Goal: Task Accomplishment & Management: Complete application form

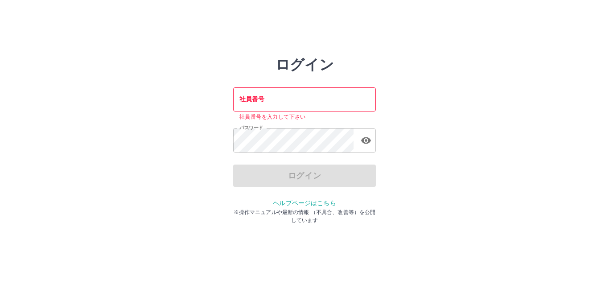
click at [246, 99] on input "社員番号" at bounding box center [304, 99] width 143 height 24
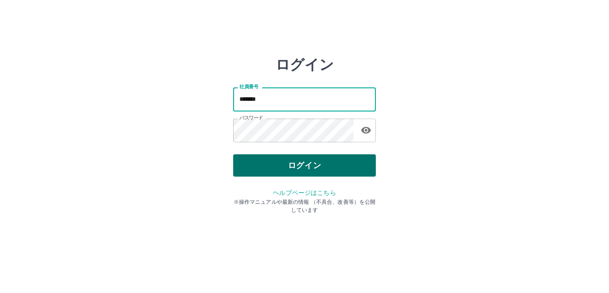
type input "*******"
click at [292, 168] on button "ログイン" at bounding box center [304, 165] width 143 height 22
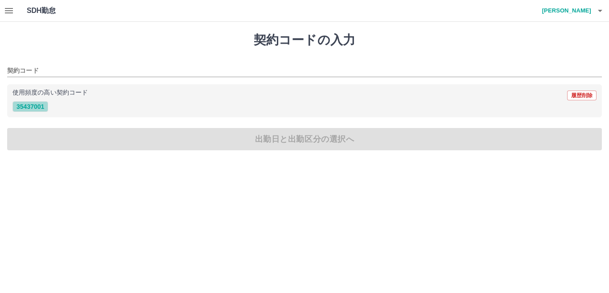
click at [31, 109] on button "35437001" at bounding box center [30, 106] width 36 height 11
type input "********"
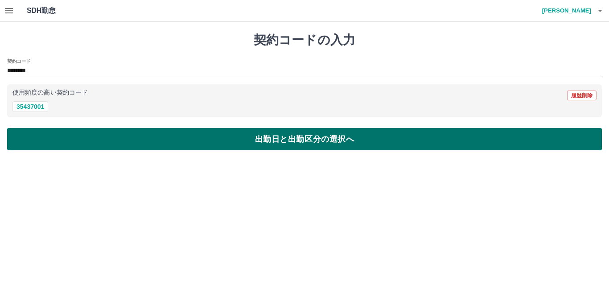
click at [173, 139] on button "出勤日と出勤区分の選択へ" at bounding box center [304, 139] width 594 height 22
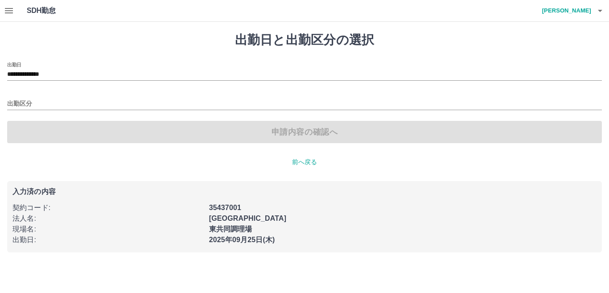
click at [53, 97] on div "出勤区分" at bounding box center [304, 100] width 594 height 19
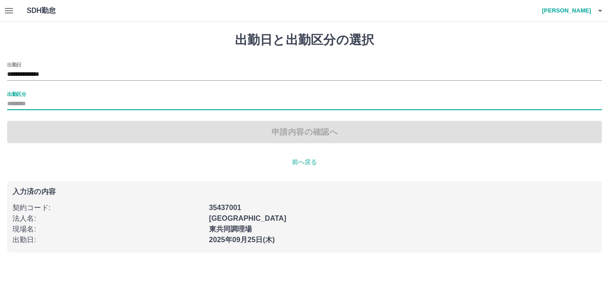
click at [29, 96] on div "出勤区分" at bounding box center [304, 100] width 594 height 19
click at [30, 102] on input "出勤区分" at bounding box center [304, 103] width 594 height 11
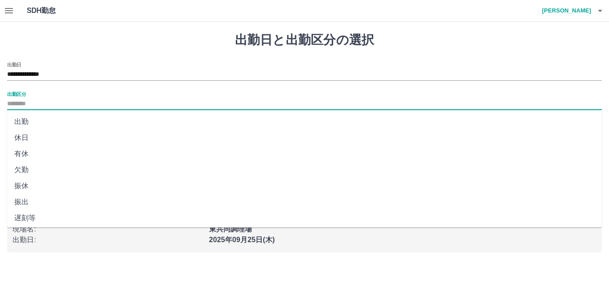
click at [38, 121] on li "出勤" at bounding box center [304, 122] width 594 height 16
type input "**"
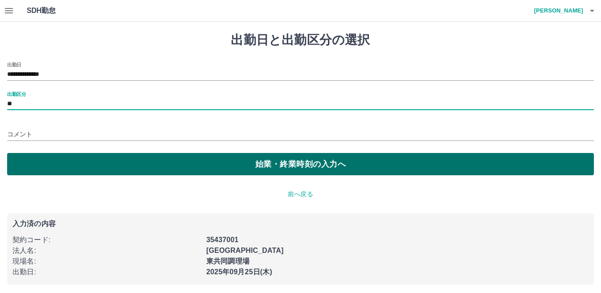
click at [261, 167] on button "始業・終業時刻の入力へ" at bounding box center [300, 164] width 587 height 22
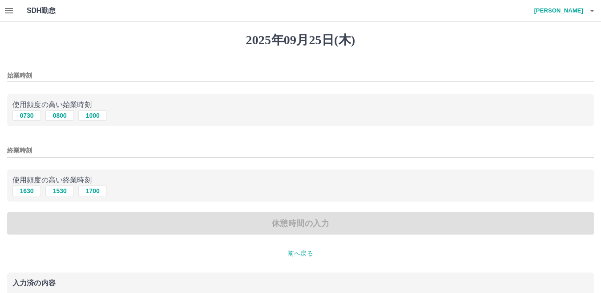
click at [49, 68] on div "始業時刻" at bounding box center [300, 72] width 587 height 21
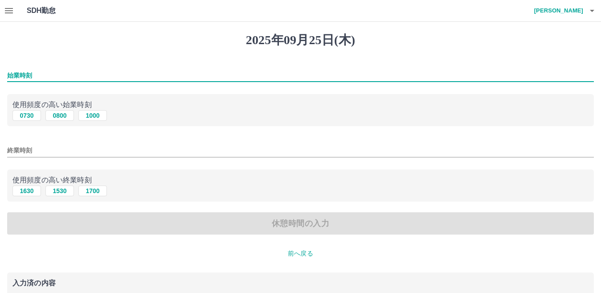
click at [49, 71] on input "始業時刻" at bounding box center [300, 75] width 587 height 13
type input "****"
click at [36, 148] on input "終業時刻" at bounding box center [300, 150] width 587 height 13
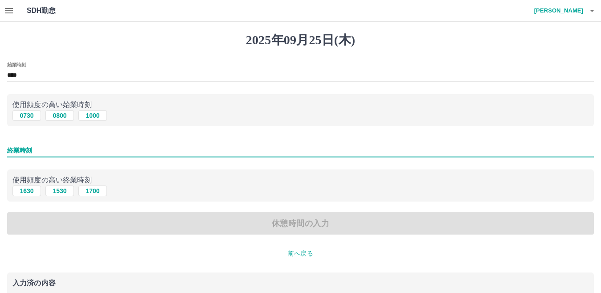
click at [47, 148] on input "終業時刻" at bounding box center [300, 150] width 587 height 13
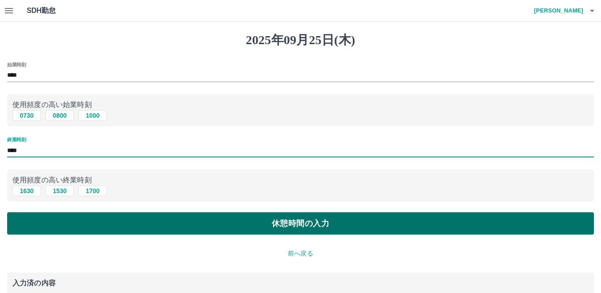
type input "****"
click at [149, 228] on button "休憩時間の入力" at bounding box center [300, 223] width 587 height 22
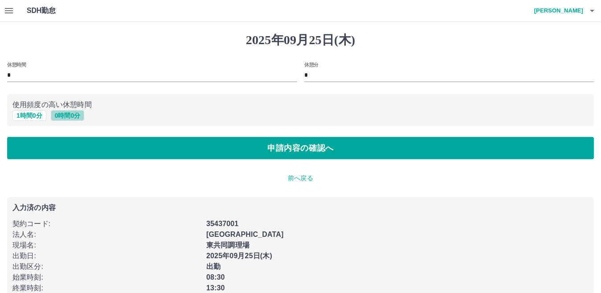
click at [66, 114] on button "0 時間 0 分" at bounding box center [68, 115] width 34 height 11
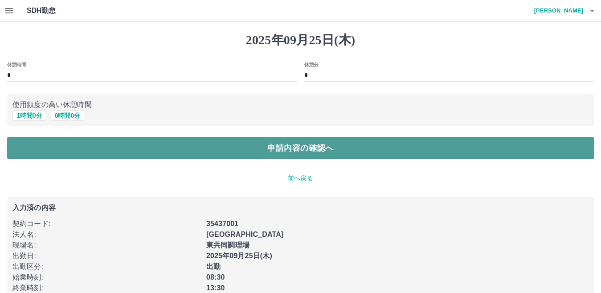
click at [296, 149] on button "申請内容の確認へ" at bounding box center [300, 148] width 587 height 22
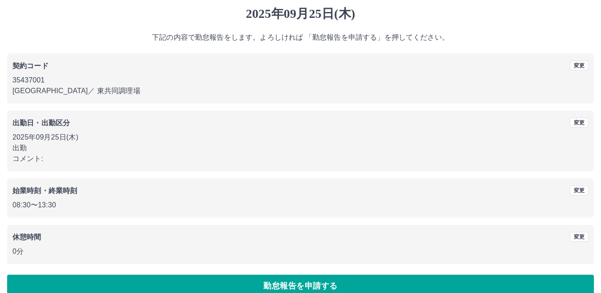
scroll to position [41, 0]
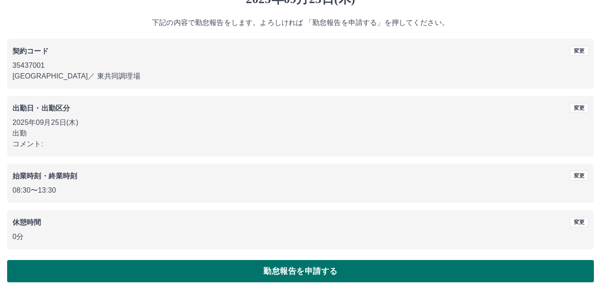
click at [305, 270] on button "勤怠報告を申請する" at bounding box center [300, 271] width 587 height 22
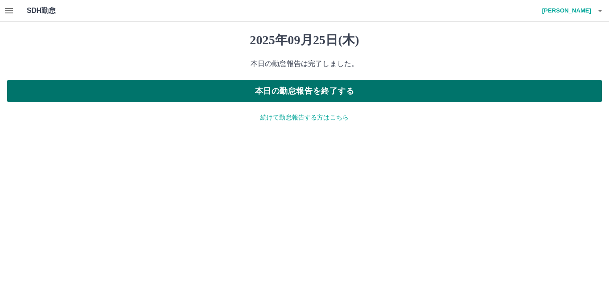
click at [332, 88] on button "本日の勤怠報告を終了する" at bounding box center [304, 91] width 594 height 22
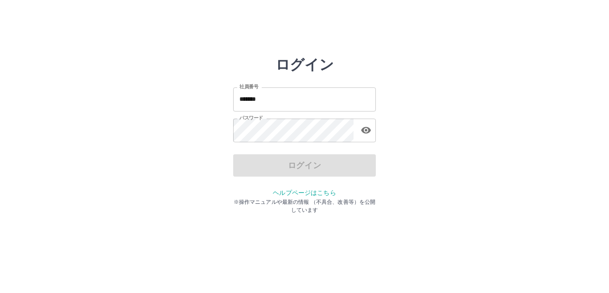
click at [270, 101] on input "*******" at bounding box center [304, 99] width 143 height 24
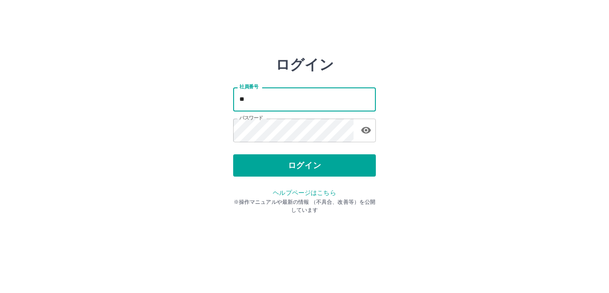
type input "*"
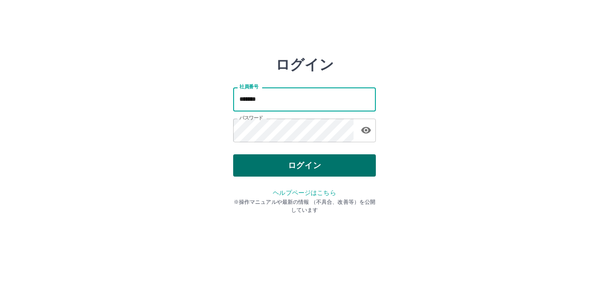
type input "*******"
click at [298, 164] on button "ログイン" at bounding box center [304, 165] width 143 height 22
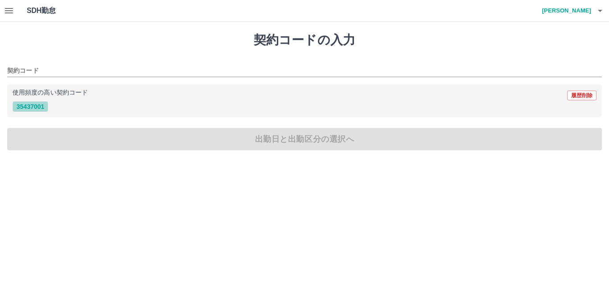
click at [37, 106] on button "35437001" at bounding box center [30, 106] width 36 height 11
type input "********"
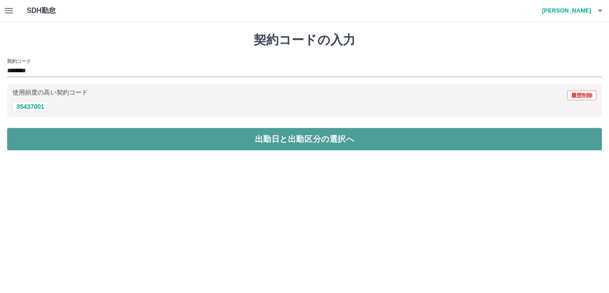
click at [44, 136] on button "出勤日と出勤区分の選択へ" at bounding box center [304, 139] width 594 height 22
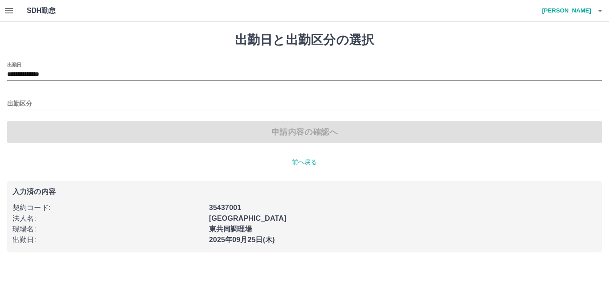
click at [12, 106] on input "出勤区分" at bounding box center [304, 103] width 594 height 11
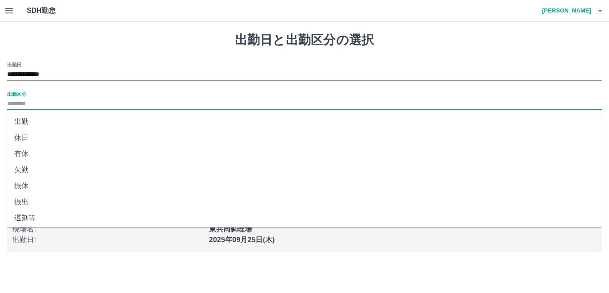
click at [22, 124] on li "出勤" at bounding box center [304, 122] width 594 height 16
type input "**"
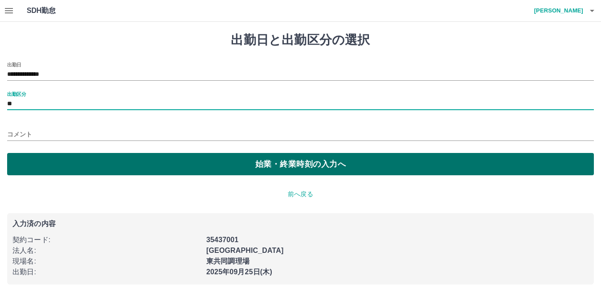
click at [38, 165] on button "始業・終業時刻の入力へ" at bounding box center [300, 164] width 587 height 22
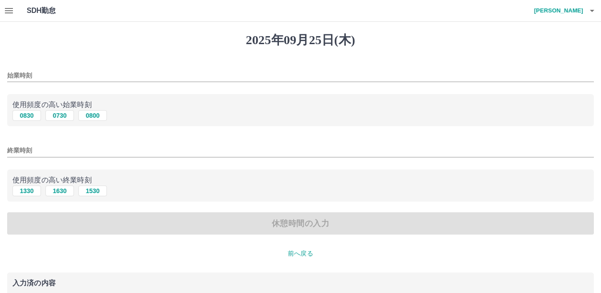
drag, startPoint x: 90, startPoint y: 117, endPoint x: 84, endPoint y: 123, distance: 9.1
click at [88, 118] on button "0800" at bounding box center [92, 115] width 29 height 11
type input "****"
click at [26, 192] on button "1330" at bounding box center [26, 190] width 29 height 11
type input "****"
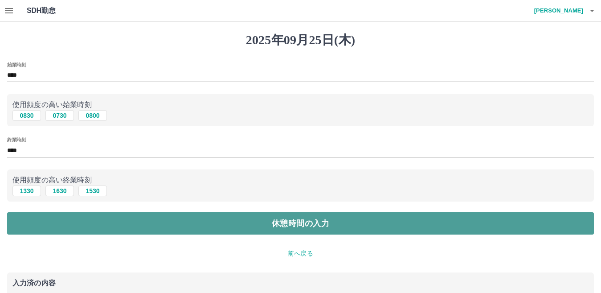
click at [37, 220] on button "休憩時間の入力" at bounding box center [300, 223] width 587 height 22
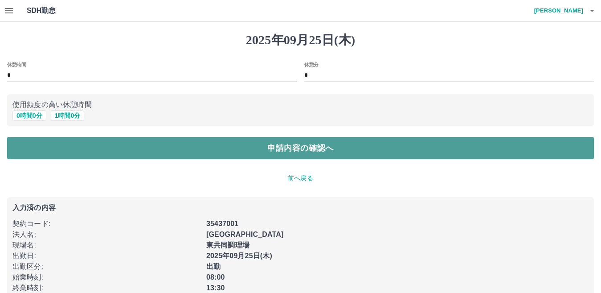
click at [41, 145] on button "申請内容の確認へ" at bounding box center [300, 148] width 587 height 22
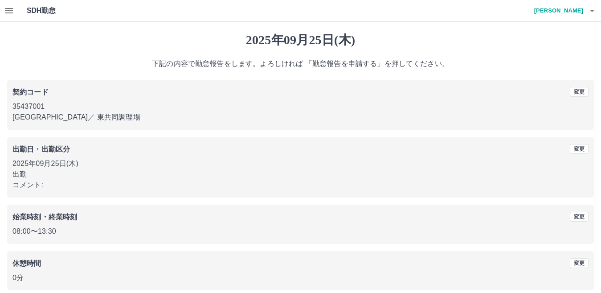
scroll to position [41, 0]
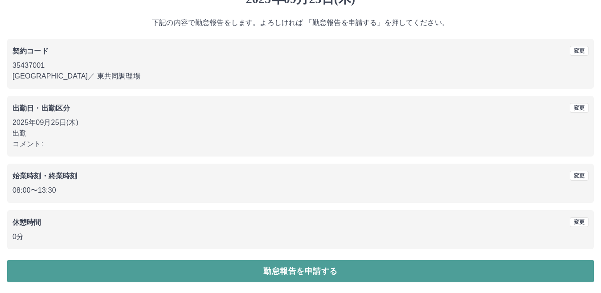
click at [102, 268] on button "勤怠報告を申請する" at bounding box center [300, 271] width 587 height 22
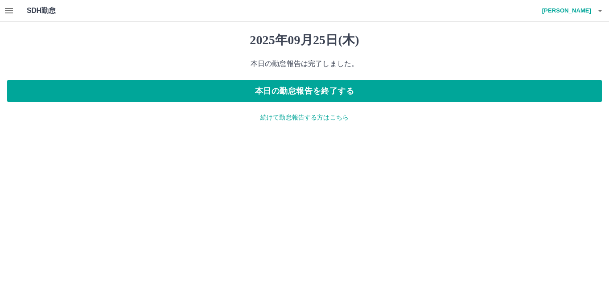
click at [293, 117] on p "続けて勤怠報告する方はこちら" at bounding box center [304, 117] width 594 height 9
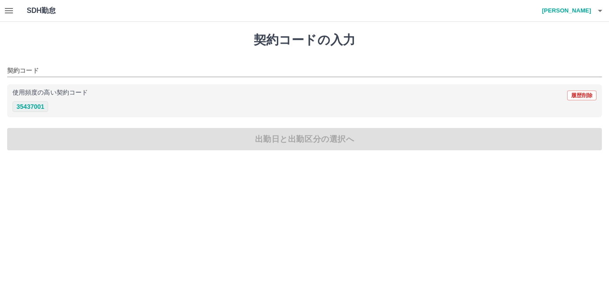
click at [39, 108] on button "35437001" at bounding box center [30, 106] width 36 height 11
type input "********"
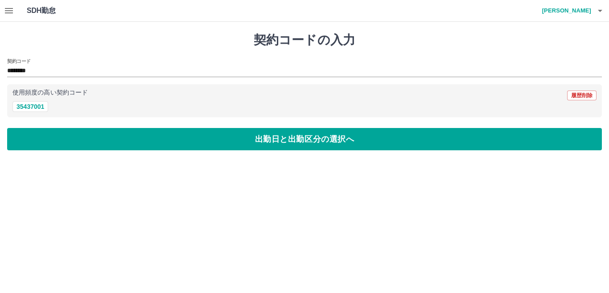
click at [53, 152] on div "契約コードの入力 契約コード ******** 使用頻度の高い契約コード 履歴削除 35437001 出勤日と出勤区分の選択へ" at bounding box center [304, 91] width 609 height 139
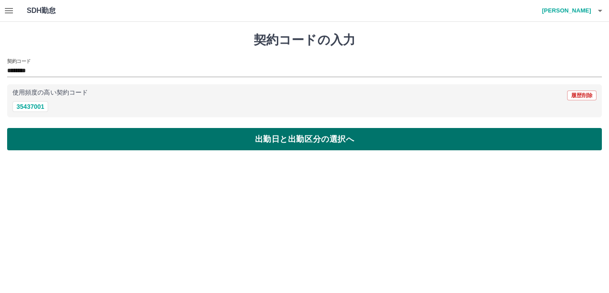
click at [44, 135] on button "出勤日と出勤区分の選択へ" at bounding box center [304, 139] width 594 height 22
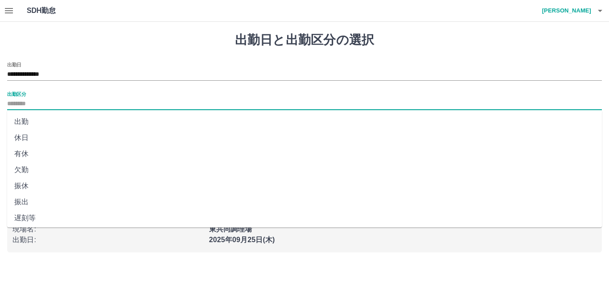
click at [15, 103] on input "出勤区分" at bounding box center [304, 103] width 594 height 11
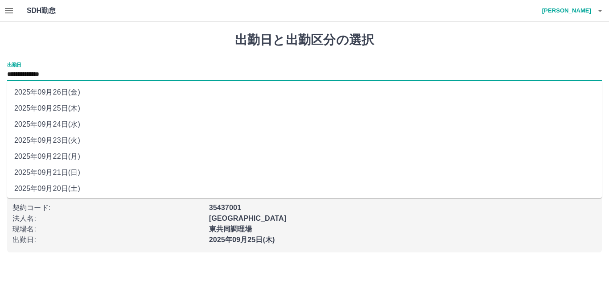
click at [26, 72] on input "**********" at bounding box center [304, 74] width 594 height 11
click at [33, 98] on li "2025年09月26日(金)" at bounding box center [304, 92] width 594 height 16
type input "**********"
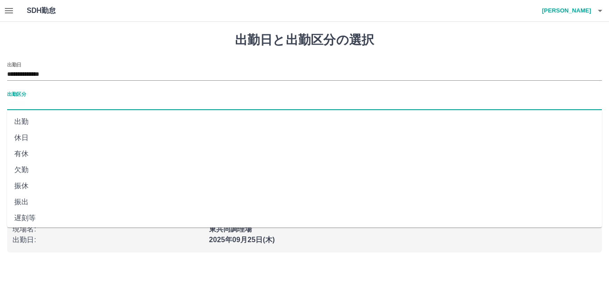
click at [32, 106] on input "出勤区分" at bounding box center [304, 103] width 594 height 11
click at [24, 139] on li "休日" at bounding box center [304, 138] width 594 height 16
type input "**"
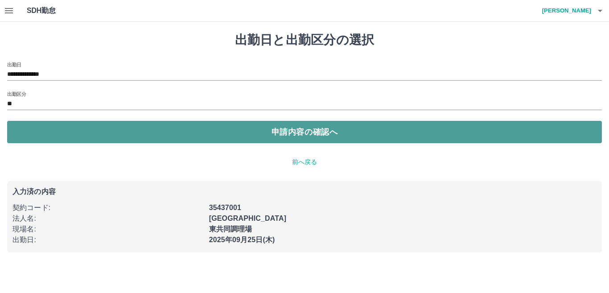
click at [28, 134] on button "申請内容の確認へ" at bounding box center [304, 132] width 594 height 22
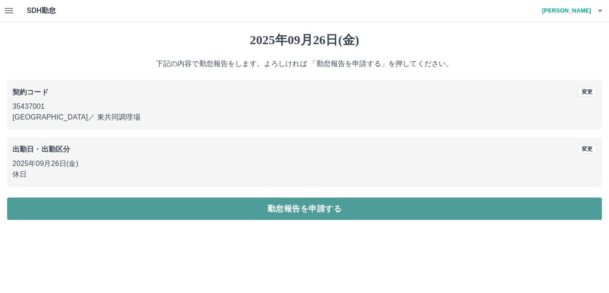
click at [46, 201] on button "勤怠報告を申請する" at bounding box center [304, 208] width 594 height 22
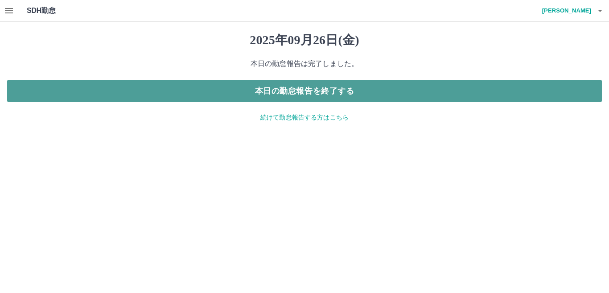
click at [322, 86] on button "本日の勤怠報告を終了する" at bounding box center [304, 91] width 594 height 22
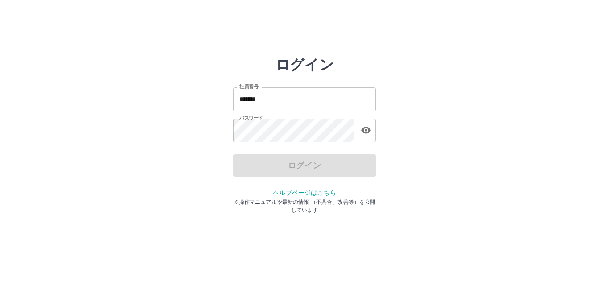
click at [291, 103] on input "*******" at bounding box center [304, 99] width 143 height 24
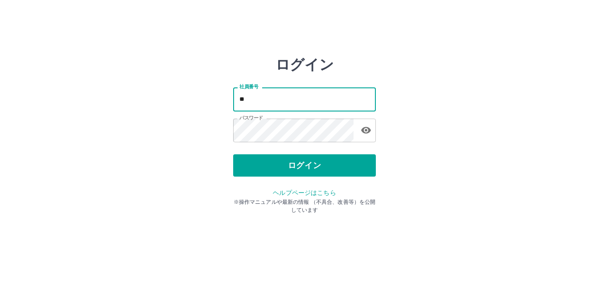
type input "*"
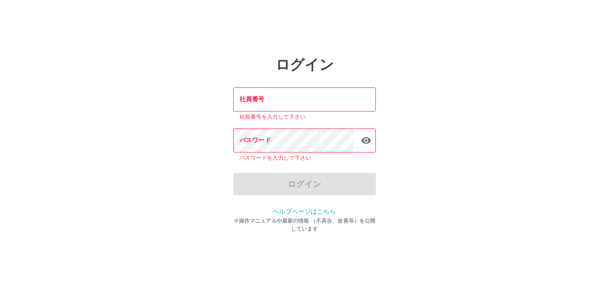
click at [240, 198] on div "ログイン 社員番号 社員番号 社員番号を入力して下さい パスワード パスワード パスワードを入力して下さい ログイン ヘルプページはこちら ※操作マニュアルや…" at bounding box center [304, 127] width 143 height 143
click at [510, 165] on div "ログイン 社員番号 社員番号 社員番号を入力して下さい パスワード パスワード パスワードを入力して下さい ログイン ヘルプページはこちら ※操作マニュアルや…" at bounding box center [304, 127] width 535 height 143
drag, startPoint x: 316, startPoint y: 93, endPoint x: 319, endPoint y: 122, distance: 29.6
click at [316, 93] on input "社員番号" at bounding box center [304, 99] width 143 height 24
type input "*******"
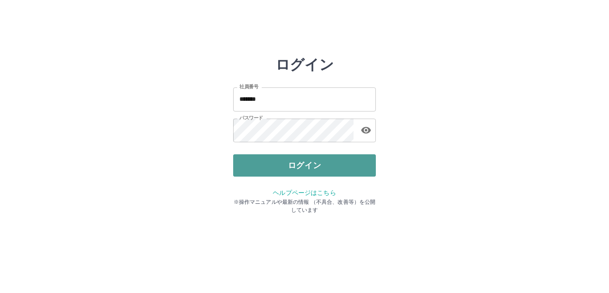
click at [326, 172] on button "ログイン" at bounding box center [304, 165] width 143 height 22
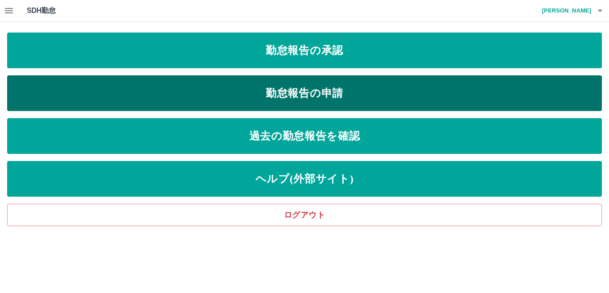
click at [335, 99] on link "勤怠報告の申請" at bounding box center [304, 93] width 594 height 36
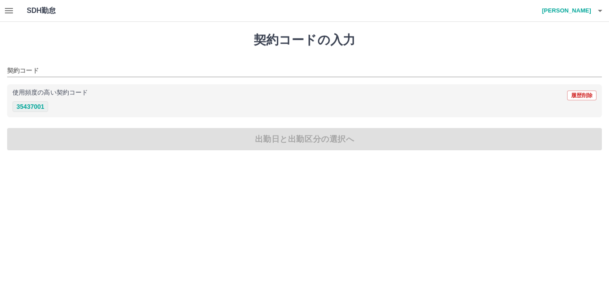
click at [25, 107] on button "35437001" at bounding box center [30, 106] width 36 height 11
type input "********"
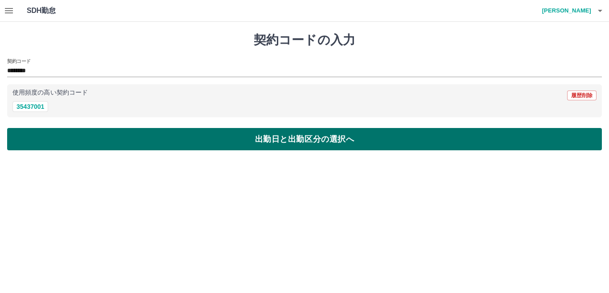
click at [34, 136] on button "出勤日と出勤区分の選択へ" at bounding box center [304, 139] width 594 height 22
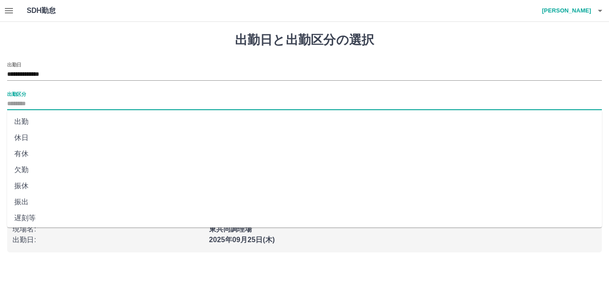
click at [52, 99] on input "出勤区分" at bounding box center [304, 103] width 594 height 11
click at [48, 123] on li "出勤" at bounding box center [304, 122] width 594 height 16
type input "**"
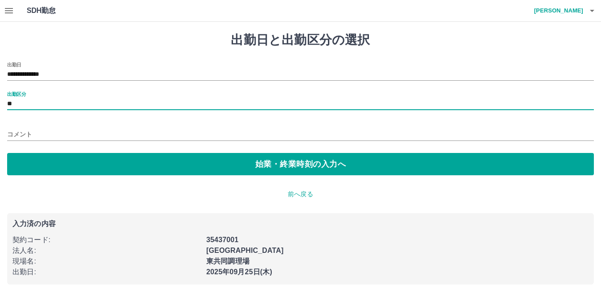
click at [54, 176] on div "**********" at bounding box center [300, 158] width 601 height 273
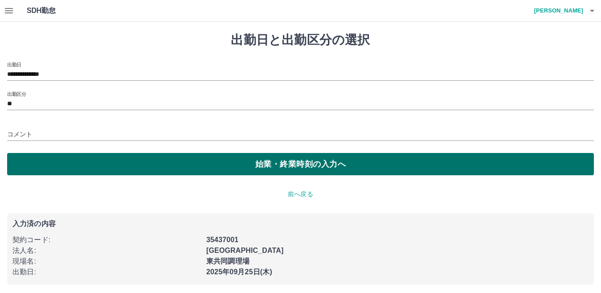
click at [57, 173] on button "始業・終業時刻の入力へ" at bounding box center [300, 164] width 587 height 22
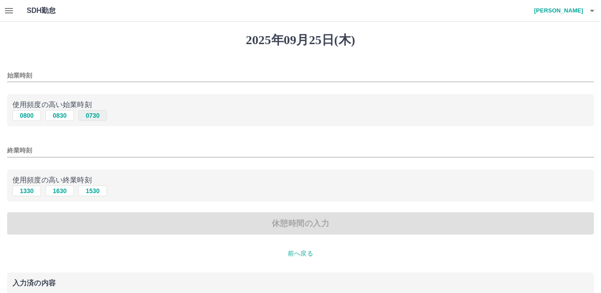
click at [92, 118] on button "0730" at bounding box center [92, 115] width 29 height 11
type input "****"
drag, startPoint x: 51, startPoint y: 190, endPoint x: 53, endPoint y: 198, distance: 8.8
click at [53, 191] on button "1630" at bounding box center [59, 190] width 29 height 11
type input "****"
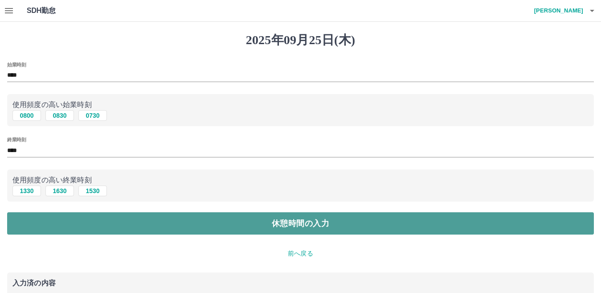
click at [52, 217] on button "休憩時間の入力" at bounding box center [300, 223] width 587 height 22
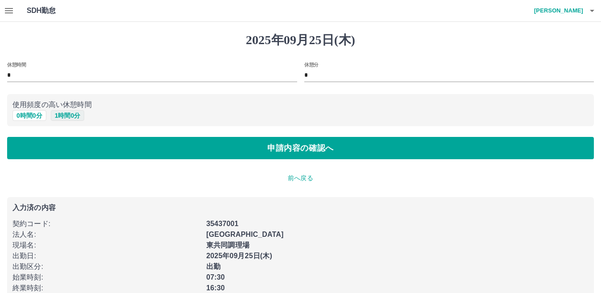
click at [58, 116] on button "1 時間 0 分" at bounding box center [68, 115] width 34 height 11
type input "*"
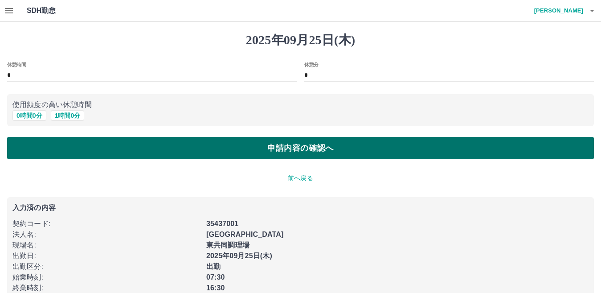
click at [53, 149] on button "申請内容の確認へ" at bounding box center [300, 148] width 587 height 22
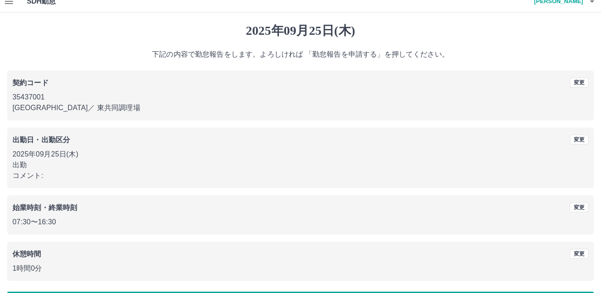
scroll to position [41, 0]
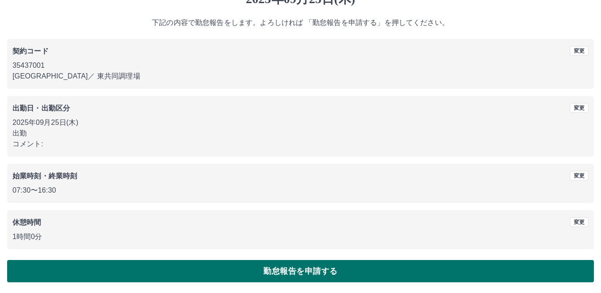
click at [180, 264] on button "勤怠報告を申請する" at bounding box center [300, 271] width 587 height 22
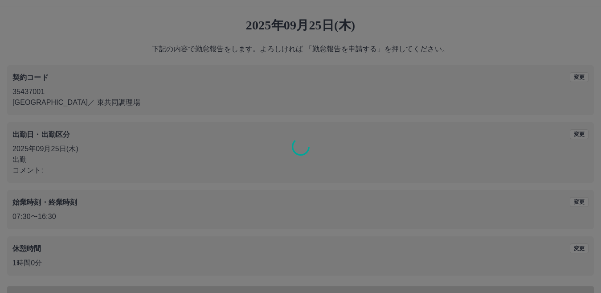
scroll to position [0, 0]
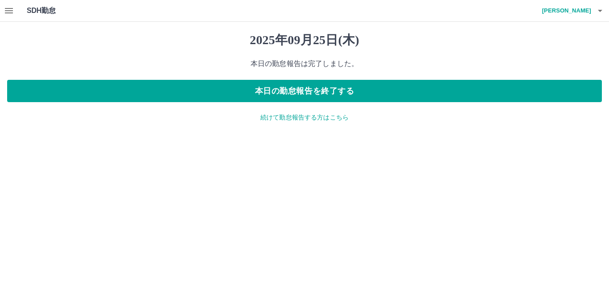
click at [306, 121] on p "続けて勤怠報告する方はこちら" at bounding box center [304, 117] width 594 height 9
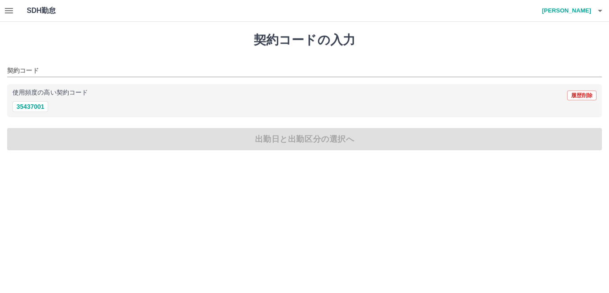
click at [8, 14] on icon "button" at bounding box center [9, 10] width 11 height 11
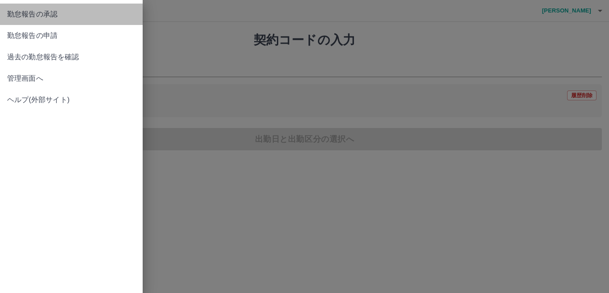
click at [8, 14] on span "勤怠報告の承認" at bounding box center [71, 14] width 128 height 11
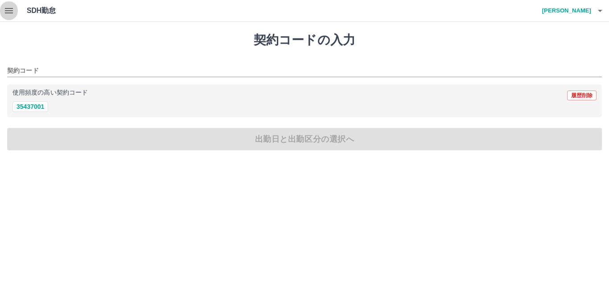
click at [11, 14] on icon "button" at bounding box center [9, 10] width 11 height 11
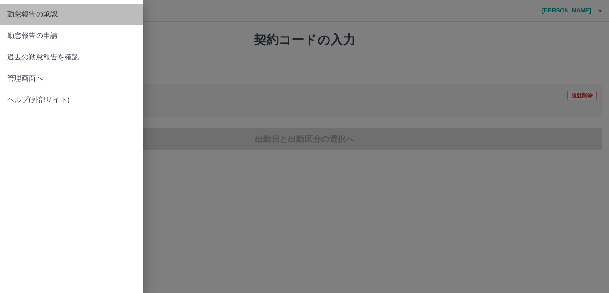
click at [11, 14] on span "勤怠報告の承認" at bounding box center [71, 14] width 128 height 11
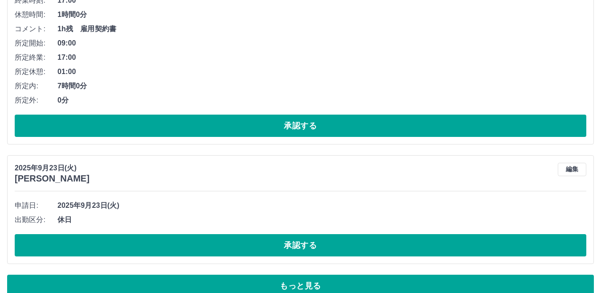
scroll to position [5348, 0]
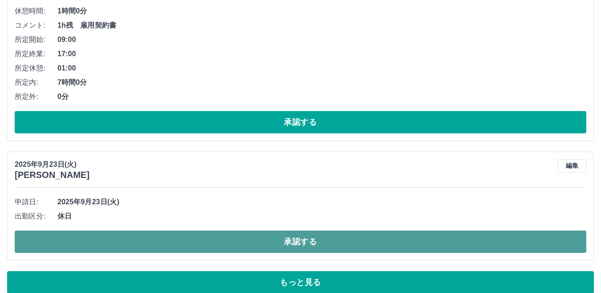
click at [275, 242] on button "承認する" at bounding box center [301, 241] width 572 height 22
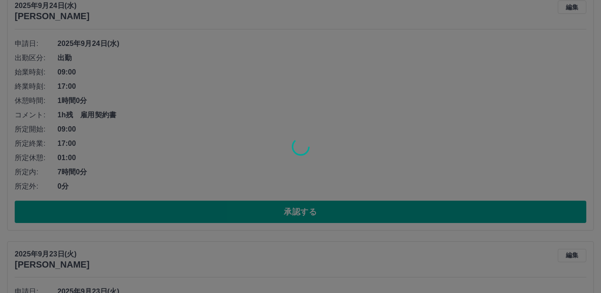
scroll to position [5214, 0]
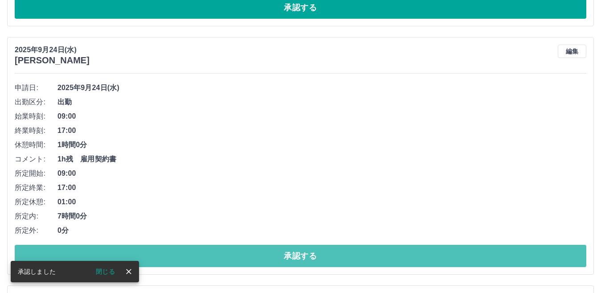
click at [258, 254] on button "承認する" at bounding box center [301, 256] width 572 height 22
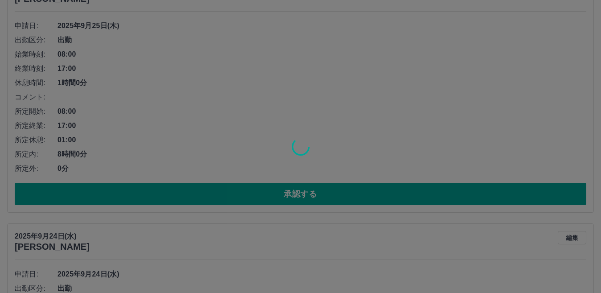
scroll to position [4991, 0]
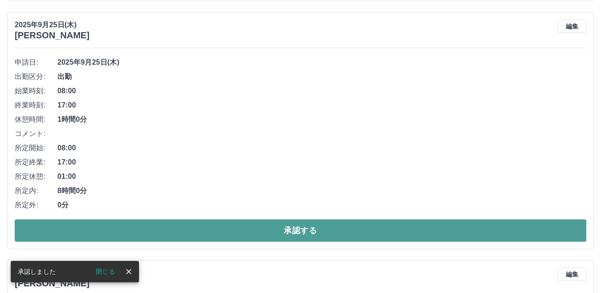
click at [254, 229] on button "承認する" at bounding box center [301, 230] width 572 height 22
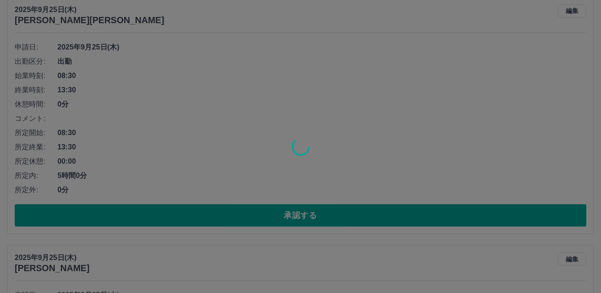
scroll to position [4724, 0]
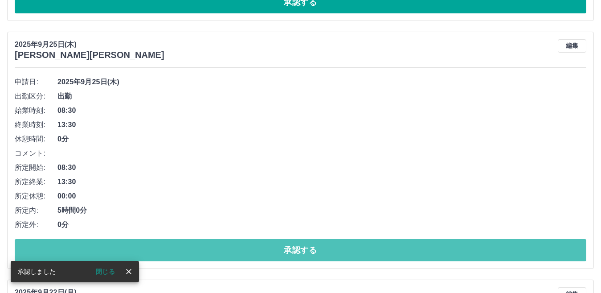
click at [256, 250] on button "承認する" at bounding box center [301, 250] width 572 height 22
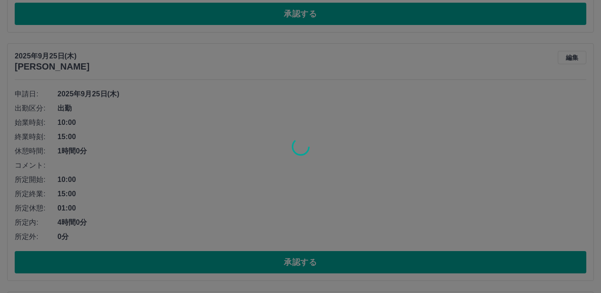
scroll to position [4456, 0]
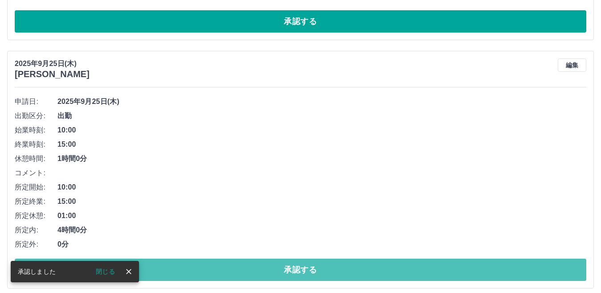
click at [252, 265] on button "承認する" at bounding box center [301, 269] width 572 height 22
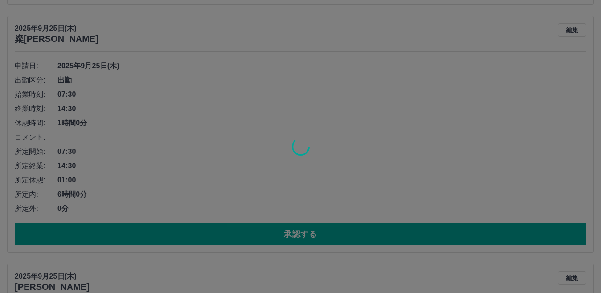
scroll to position [4233, 0]
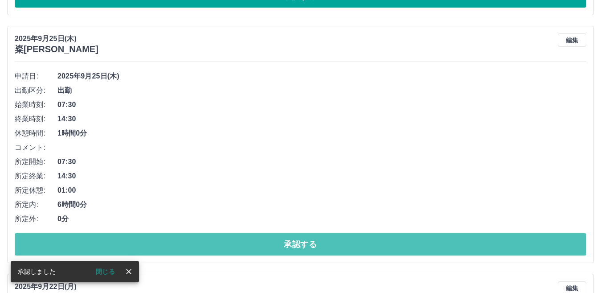
click at [258, 252] on button "承認する" at bounding box center [301, 244] width 572 height 22
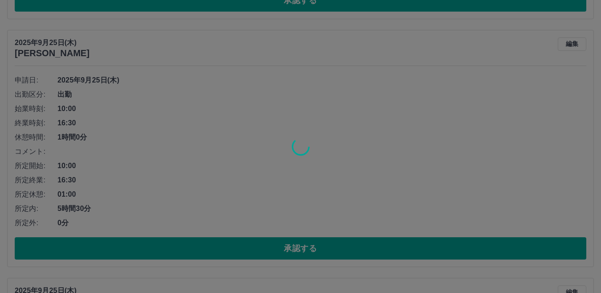
scroll to position [3966, 0]
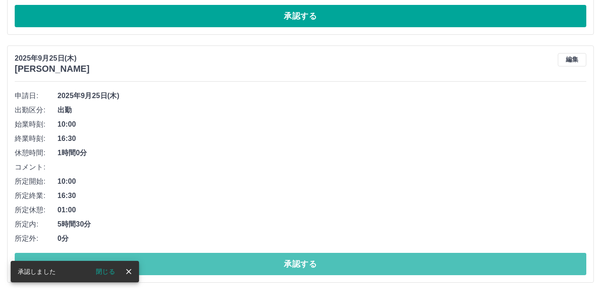
click at [256, 266] on button "承認する" at bounding box center [301, 264] width 572 height 22
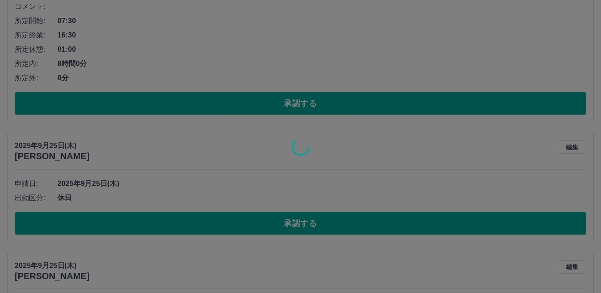
scroll to position [3743, 0]
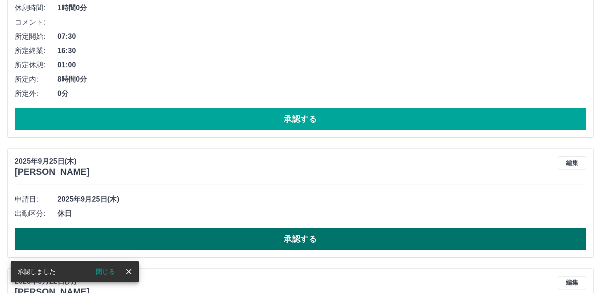
click at [260, 245] on button "承認する" at bounding box center [301, 239] width 572 height 22
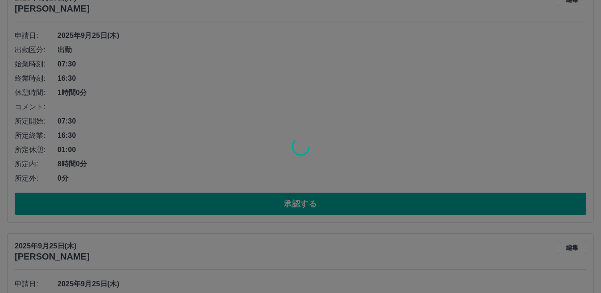
scroll to position [3610, 0]
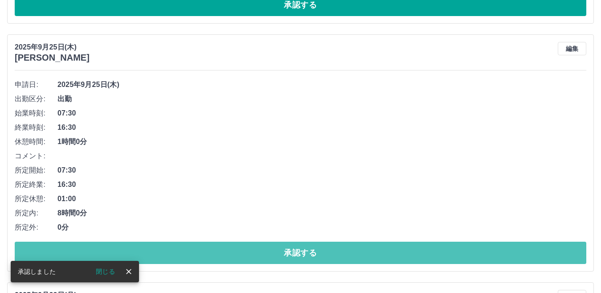
click at [260, 252] on button "承認する" at bounding box center [301, 253] width 572 height 22
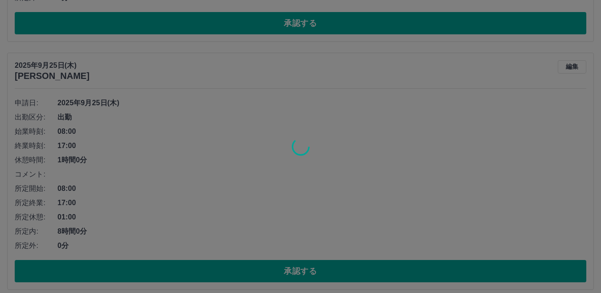
scroll to position [3342, 0]
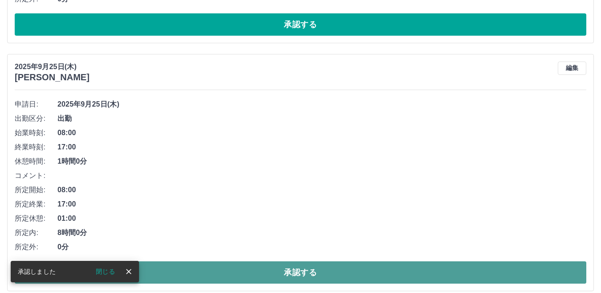
click at [252, 274] on button "承認する" at bounding box center [301, 272] width 572 height 22
click at [250, 273] on button "承認する" at bounding box center [301, 272] width 572 height 22
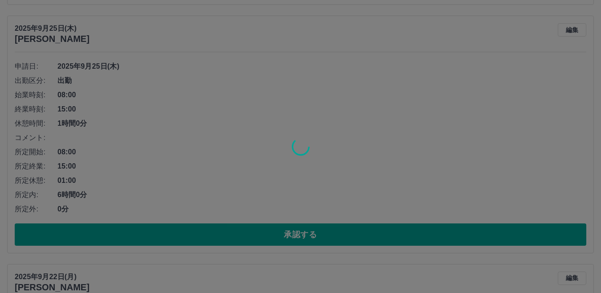
scroll to position [3119, 0]
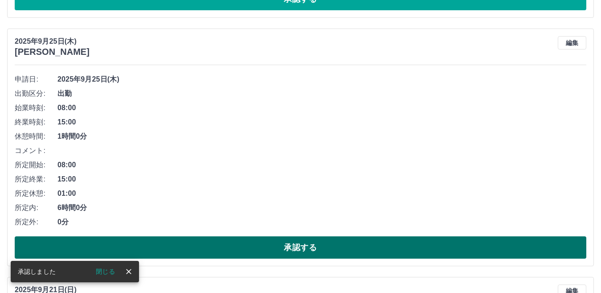
click at [254, 250] on button "承認する" at bounding box center [301, 247] width 572 height 22
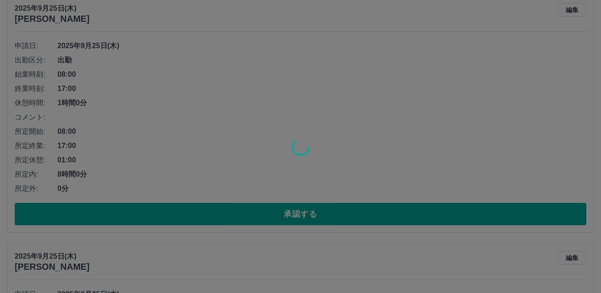
scroll to position [2897, 0]
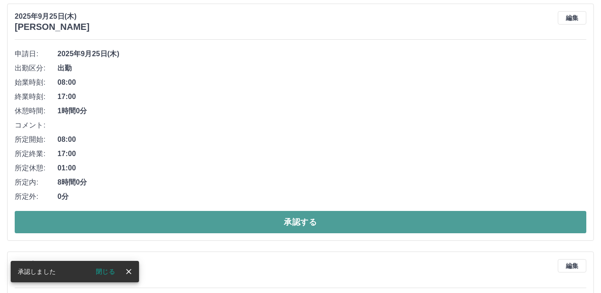
click at [263, 227] on button "承認する" at bounding box center [301, 222] width 572 height 22
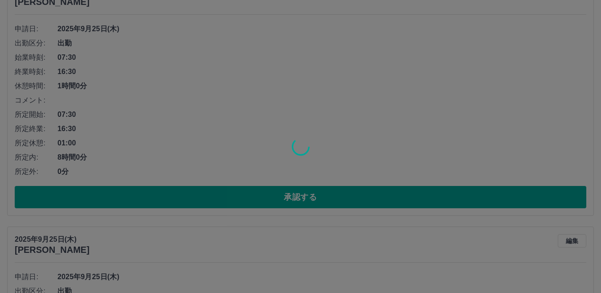
scroll to position [2629, 0]
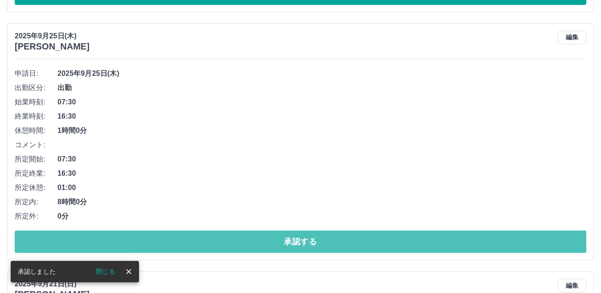
click at [260, 244] on button "承認する" at bounding box center [301, 241] width 572 height 22
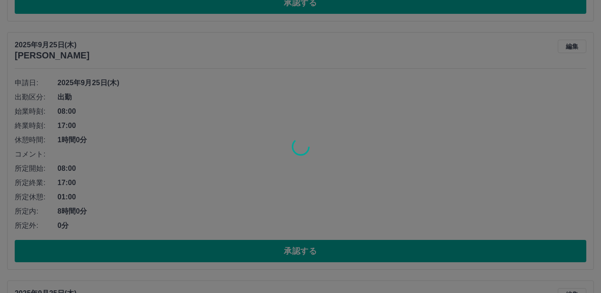
scroll to position [2362, 0]
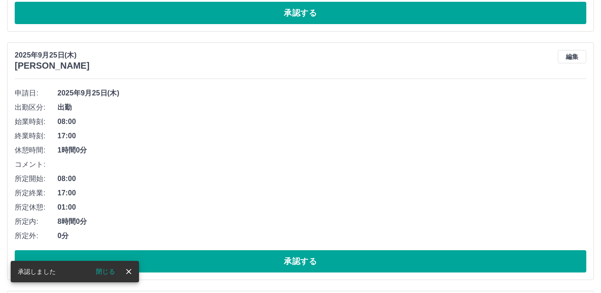
click at [255, 269] on button "承認する" at bounding box center [301, 261] width 572 height 22
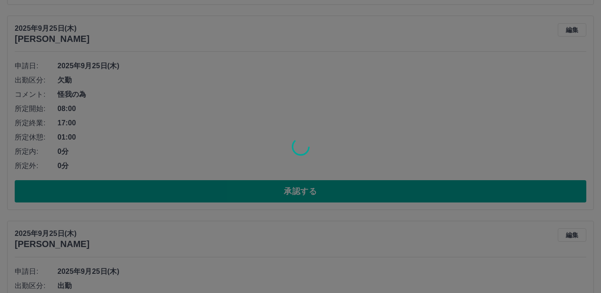
scroll to position [2139, 0]
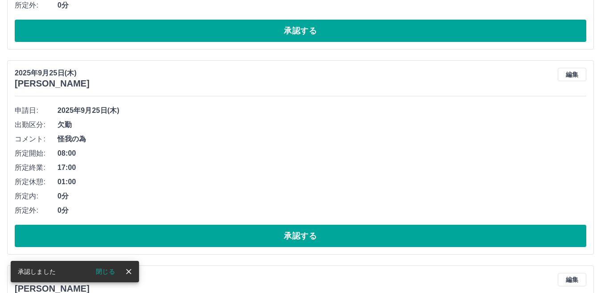
click at [263, 239] on button "承認する" at bounding box center [301, 236] width 572 height 22
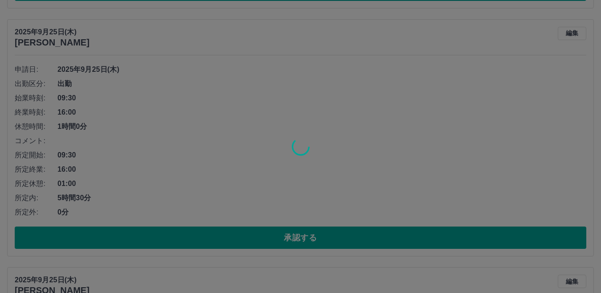
scroll to position [1916, 0]
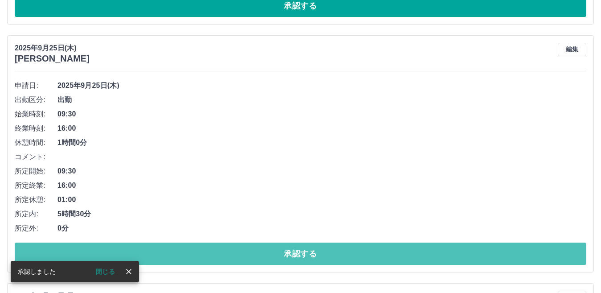
click at [263, 257] on button "承認する" at bounding box center [301, 253] width 572 height 22
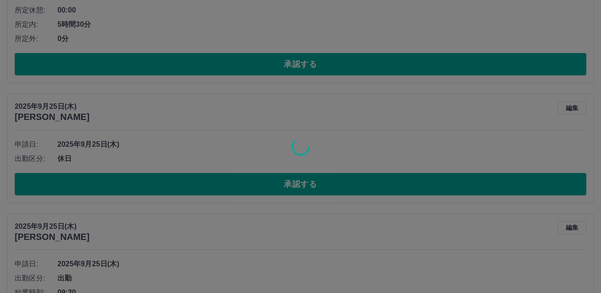
scroll to position [1693, 0]
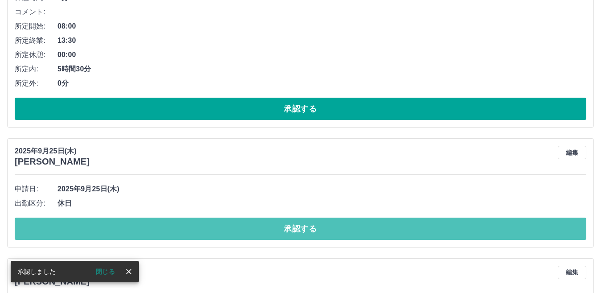
click at [275, 234] on button "承認する" at bounding box center [301, 228] width 572 height 22
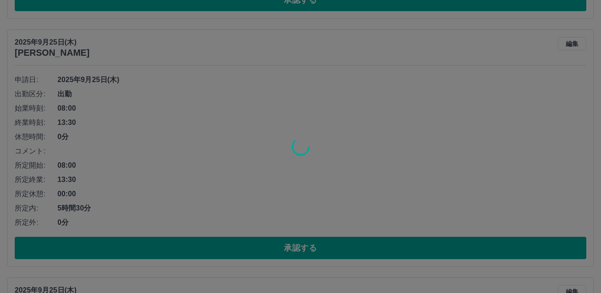
scroll to position [1560, 0]
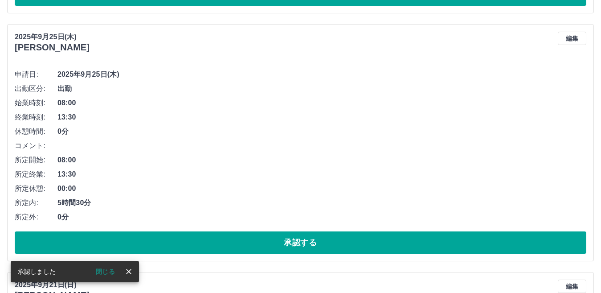
click at [272, 247] on button "承認する" at bounding box center [301, 242] width 572 height 22
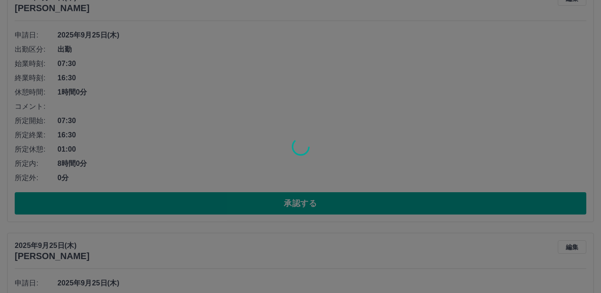
scroll to position [1337, 0]
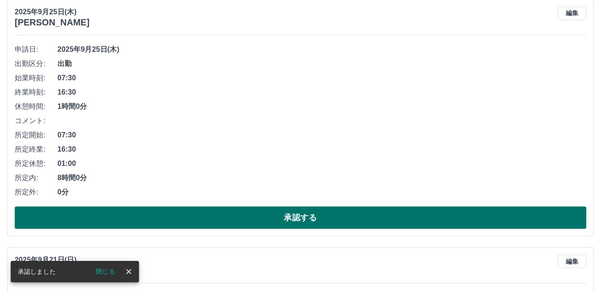
click at [271, 221] on button "承認する" at bounding box center [301, 217] width 572 height 22
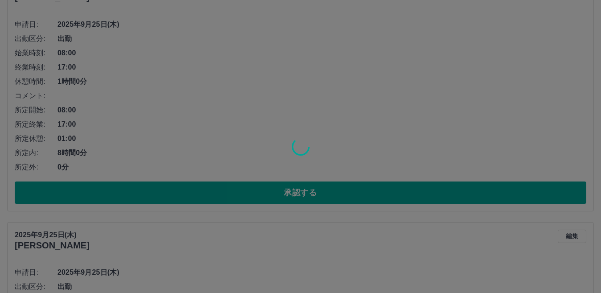
scroll to position [1070, 0]
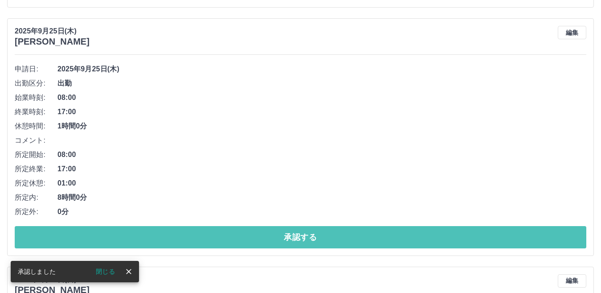
click at [267, 243] on button "承認する" at bounding box center [301, 237] width 572 height 22
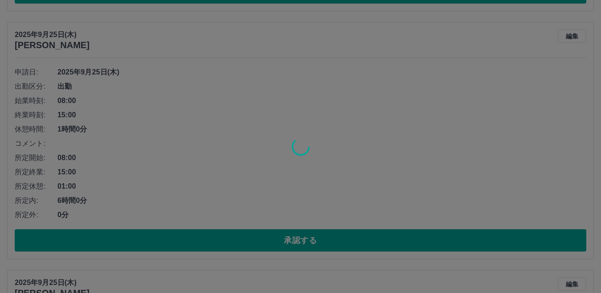
scroll to position [802, 0]
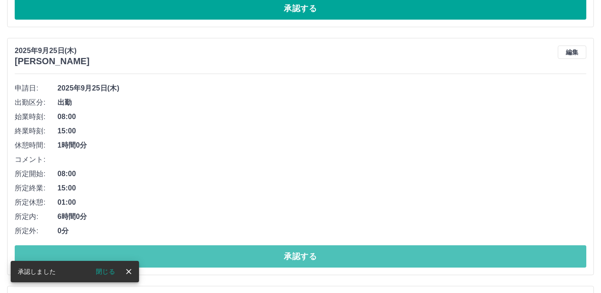
click at [266, 254] on button "承認する" at bounding box center [301, 256] width 572 height 22
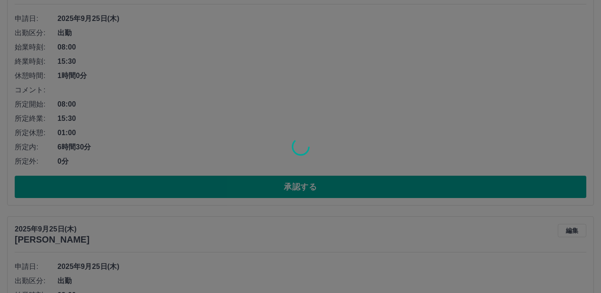
scroll to position [579, 0]
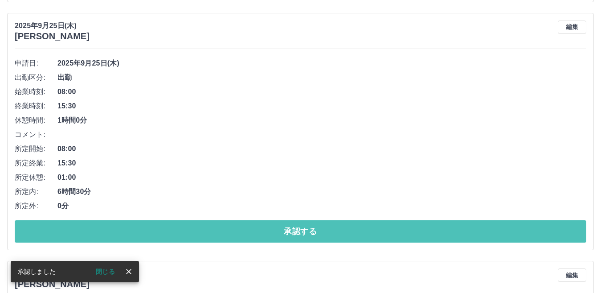
click at [270, 236] on button "承認する" at bounding box center [301, 231] width 572 height 22
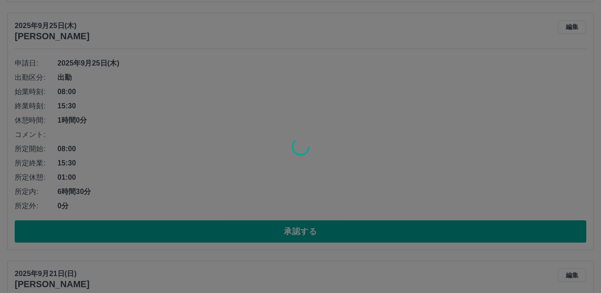
scroll to position [539, 0]
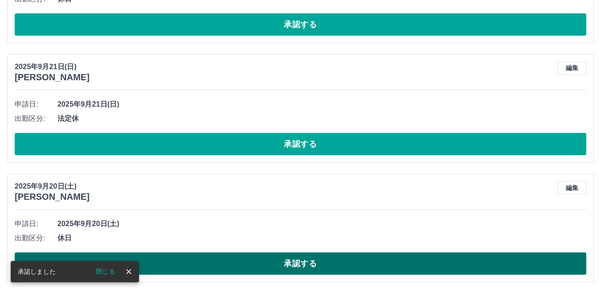
click at [271, 264] on button "承認する" at bounding box center [301, 263] width 572 height 22
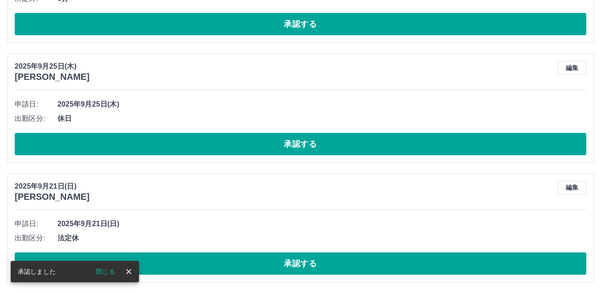
scroll to position [420, 0]
click at [271, 262] on button "承認する" at bounding box center [301, 263] width 572 height 22
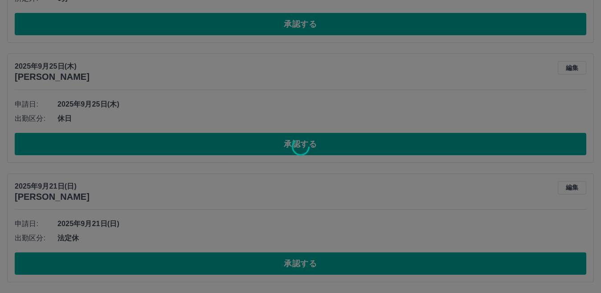
scroll to position [300, 0]
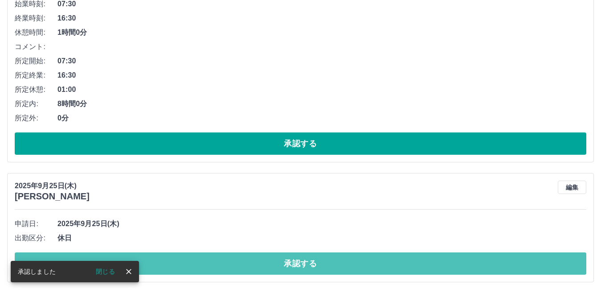
click at [271, 262] on button "承認する" at bounding box center [301, 263] width 572 height 22
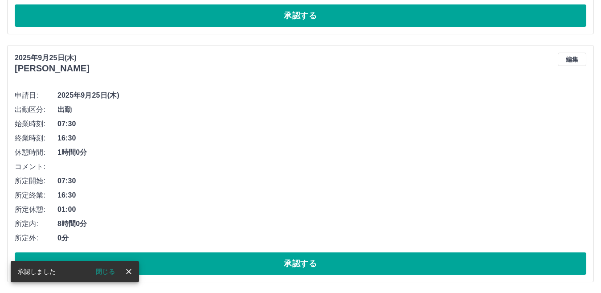
scroll to position [180, 0]
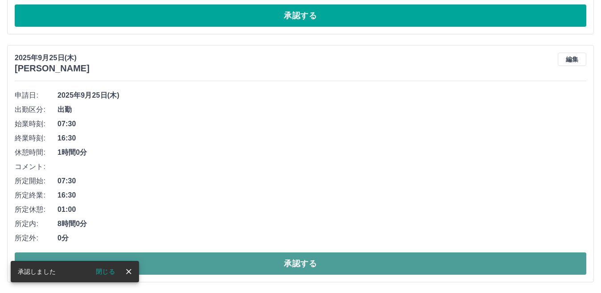
click at [273, 263] on button "承認する" at bounding box center [301, 263] width 572 height 22
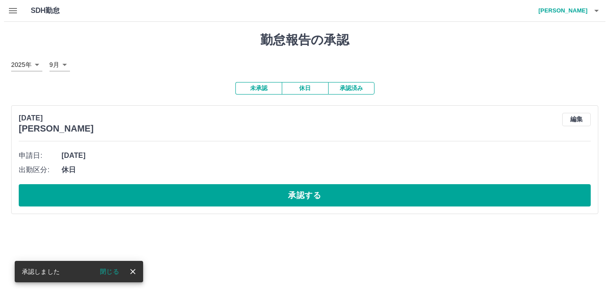
scroll to position [0, 0]
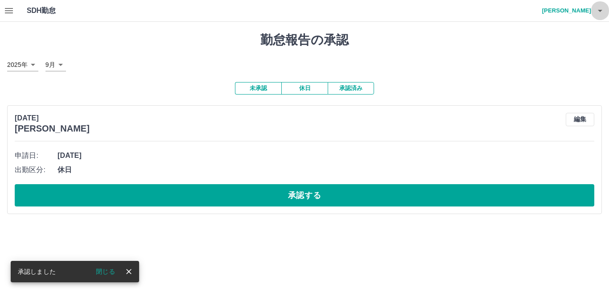
click at [591, 12] on button "button" at bounding box center [600, 10] width 18 height 21
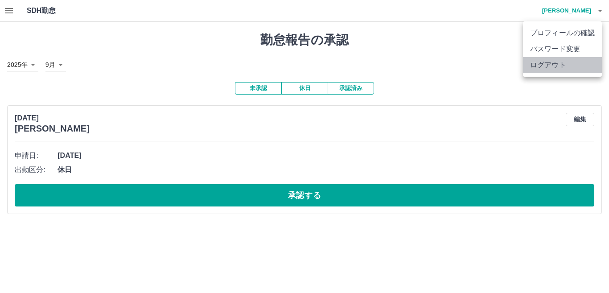
click at [551, 69] on li "ログアウト" at bounding box center [562, 65] width 79 height 16
click at [537, 65] on li "ログアウト" at bounding box center [562, 65] width 79 height 16
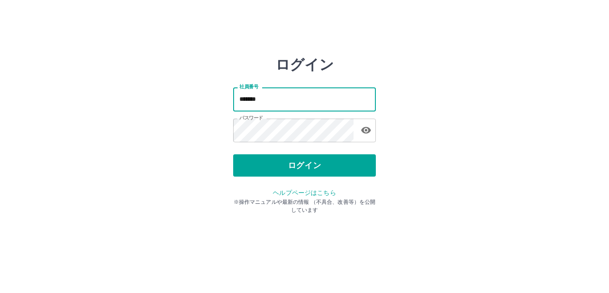
click at [303, 95] on input "*******" at bounding box center [304, 99] width 143 height 24
type input "*"
